Goal: Information Seeking & Learning: Learn about a topic

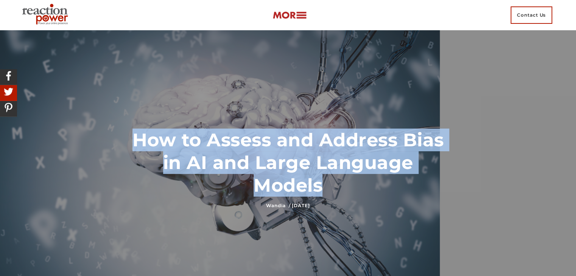
drag, startPoint x: 81, startPoint y: 143, endPoint x: 356, endPoint y: 3, distance: 309.1
click at [321, 191] on h1 "How to Assess and Address Bias in AI and Large Language Models" at bounding box center [288, 163] width 317 height 68
copy h1 "How to Assess and Address Bias in AI and Large Language Models"
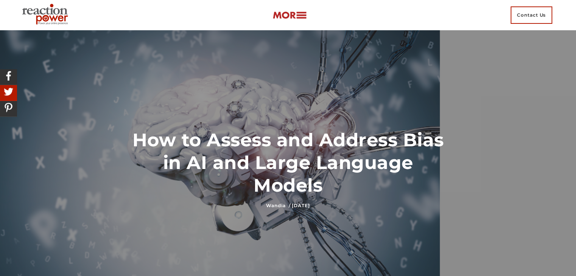
click at [296, 124] on div at bounding box center [288, 168] width 576 height 277
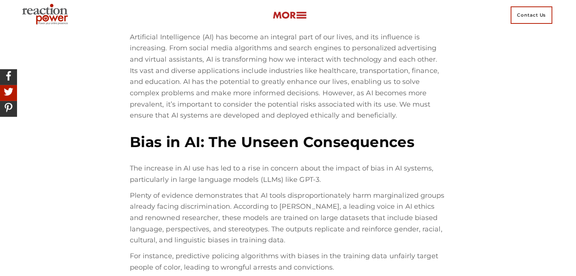
scroll to position [1619, 0]
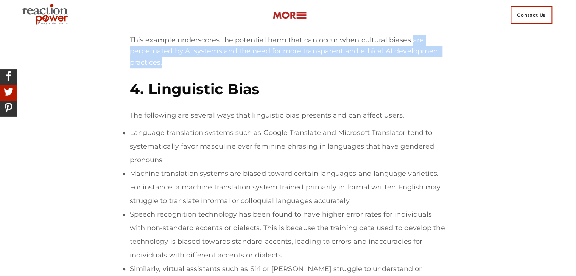
drag, startPoint x: 75, startPoint y: 134, endPoint x: 160, endPoint y: 146, distance: 85.2
click at [174, 68] on p "This example underscores the potential harm that can occur when cultural biases…" at bounding box center [288, 52] width 317 height 34
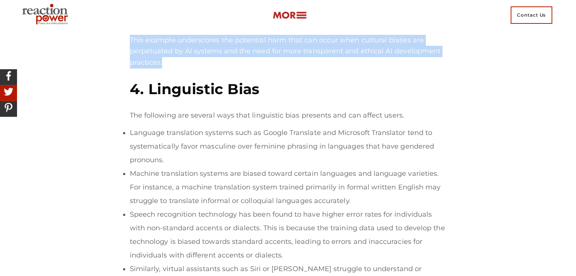
drag, startPoint x: 174, startPoint y: 145, endPoint x: 78, endPoint y: 131, distance: 97.6
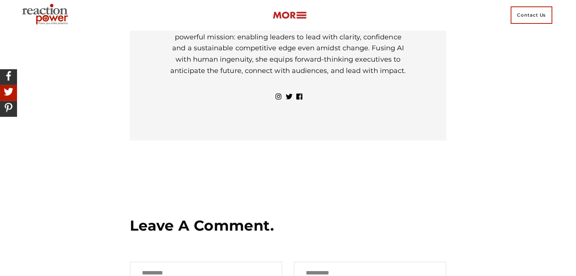
scroll to position [3601, 0]
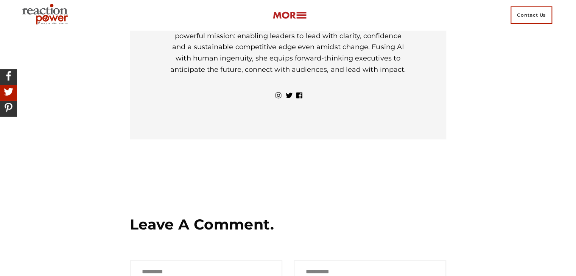
drag, startPoint x: 112, startPoint y: 171, endPoint x: 179, endPoint y: 170, distance: 66.2
copy p "Wandia Chiuri"
